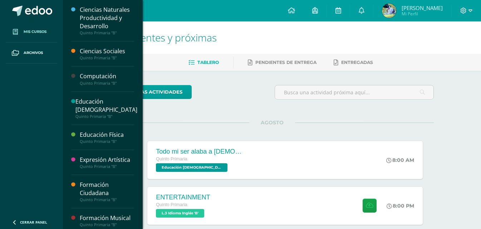
click at [9, 30] on span at bounding box center [15, 31] width 13 height 13
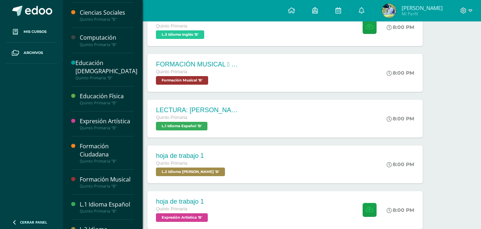
scroll to position [113, 0]
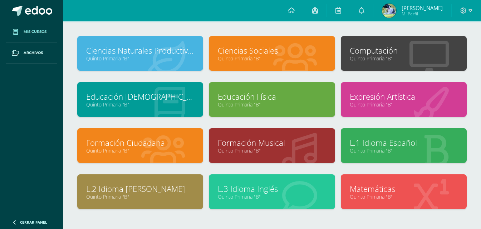
scroll to position [71, 0]
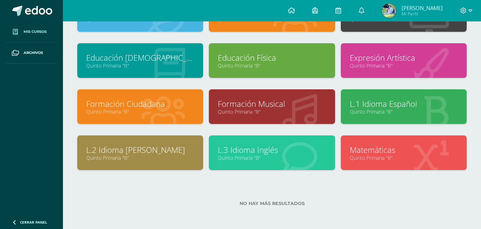
click at [425, 140] on div at bounding box center [431, 154] width 71 height 48
click at [424, 141] on icon at bounding box center [431, 157] width 35 height 35
click at [402, 155] on link "Quinto Primaria "B"" at bounding box center [404, 158] width 108 height 7
click at [402, 154] on link "Matemáticas" at bounding box center [404, 150] width 108 height 11
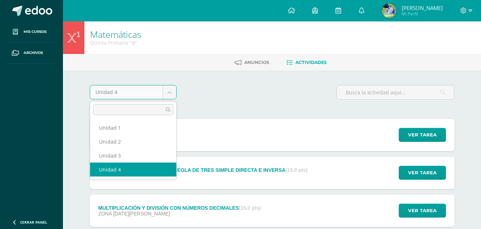
click at [171, 89] on body "Mis cursos Archivos Cerrar panel Ciencias Naturales Productividad y Desarrollo …" at bounding box center [240, 156] width 481 height 313
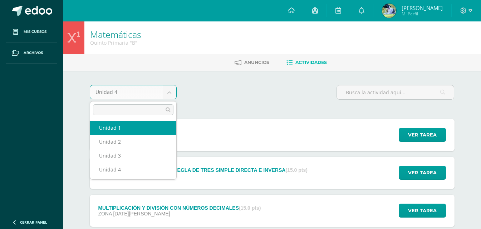
select select "Unidad 1"
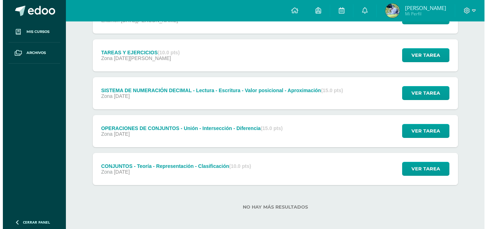
scroll to position [121, 0]
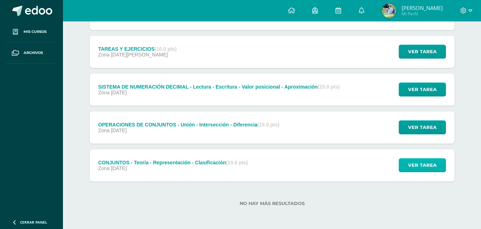
click at [425, 165] on span "Ver tarea" at bounding box center [422, 165] width 29 height 13
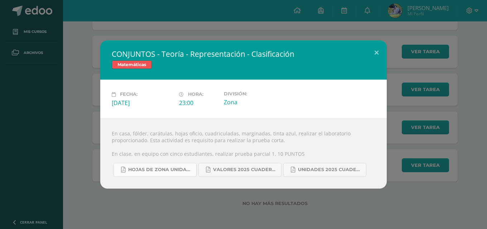
click at [176, 172] on span "HOJAS DE ZONA UNIDAD 1-2025 (1).pdf" at bounding box center [160, 170] width 64 height 6
